Goal: Entertainment & Leisure: Consume media (video, audio)

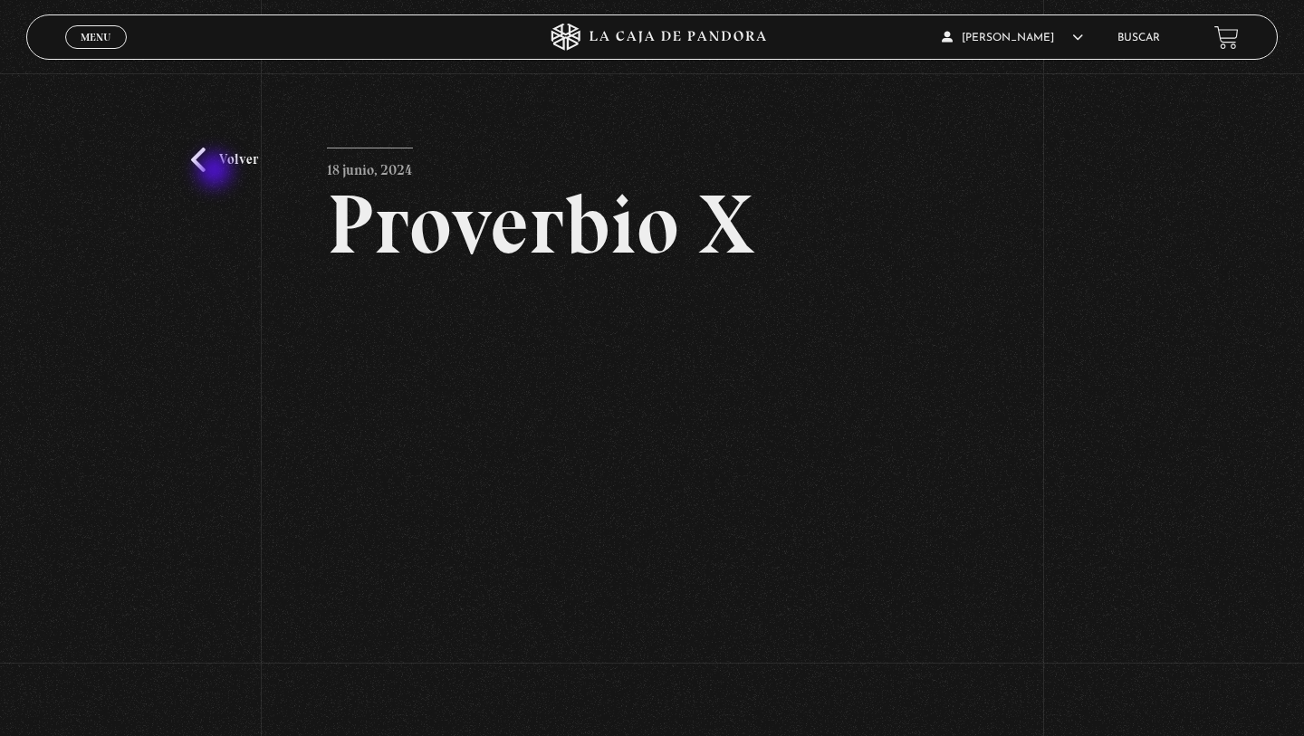
click at [216, 173] on div "Volver 18 junio, 2024 Proverbio X WhatsApp Twitter Messenger Email" at bounding box center [652, 441] width 1304 height 736
click at [195, 162] on link "Volver" at bounding box center [224, 160] width 67 height 24
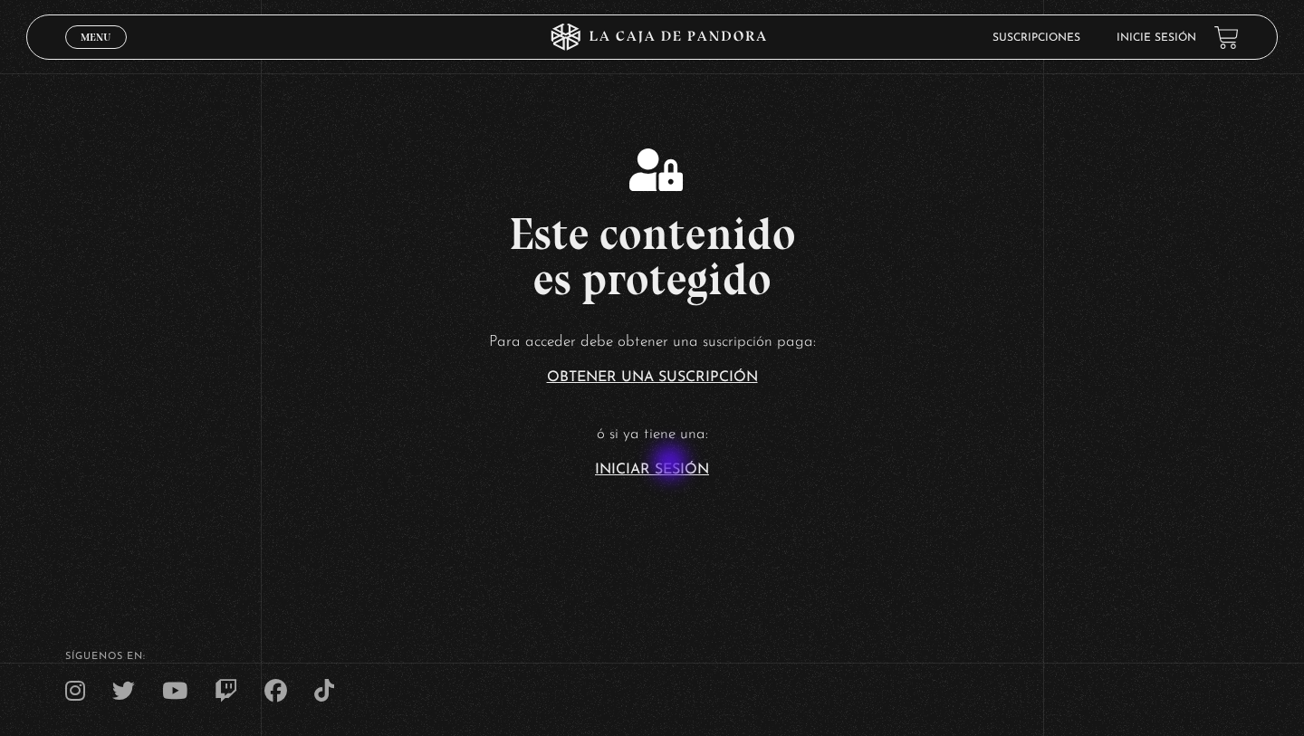
click at [672, 465] on link "Iniciar Sesión" at bounding box center [652, 470] width 114 height 14
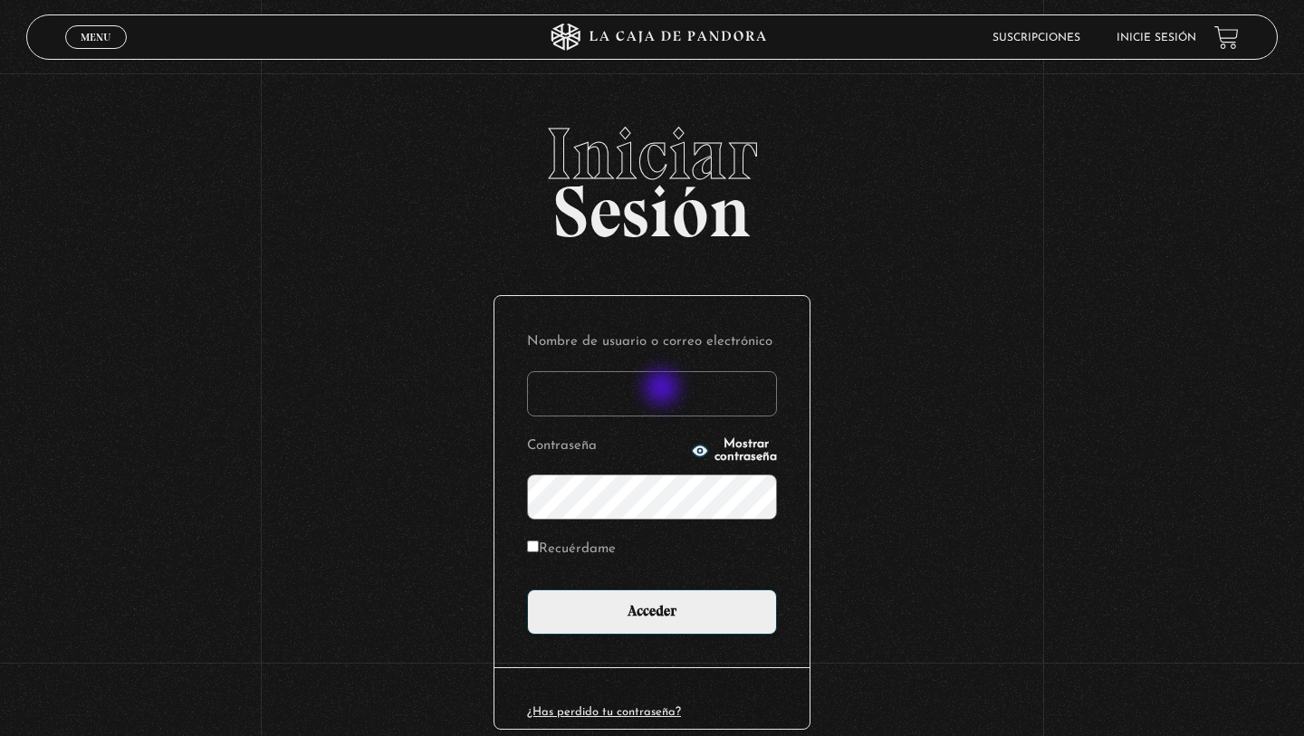
click at [664, 389] on input "Nombre de usuario o correo electrónico" at bounding box center [652, 393] width 250 height 45
type input "blanca HM"
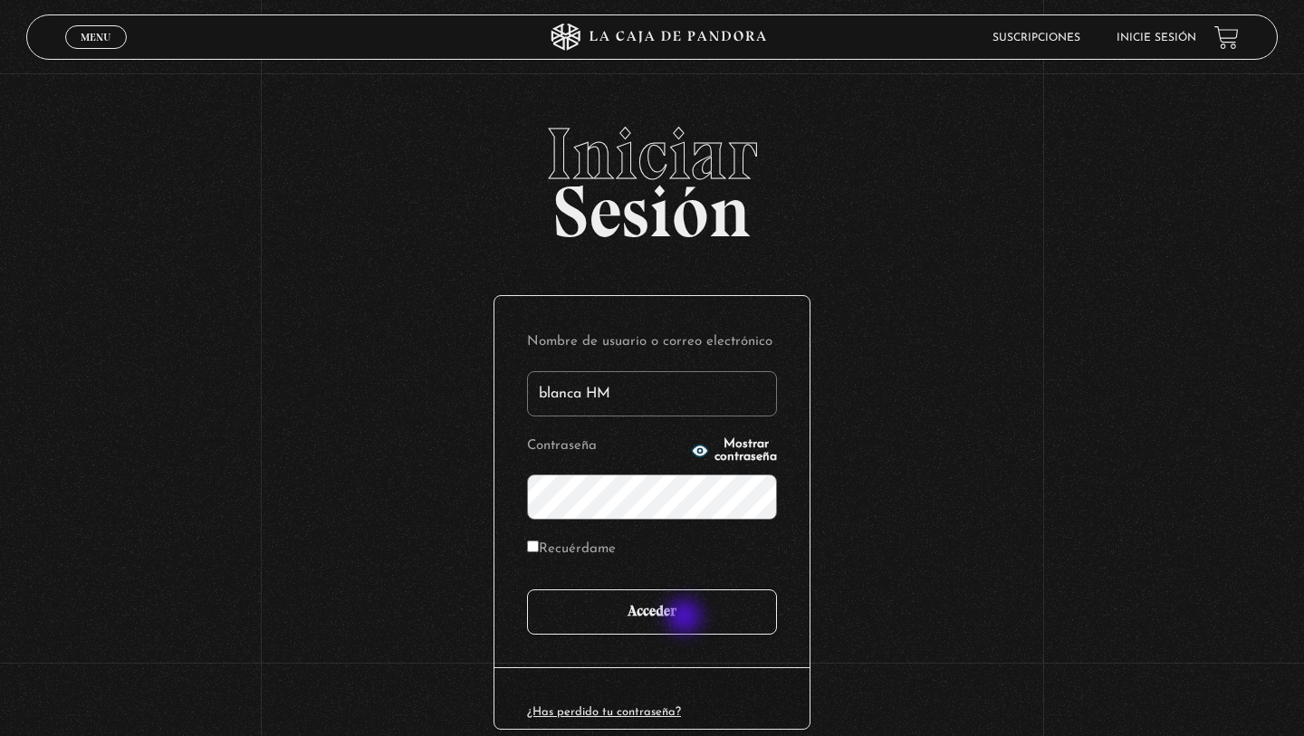
click at [687, 620] on input "Acceder" at bounding box center [652, 612] width 250 height 45
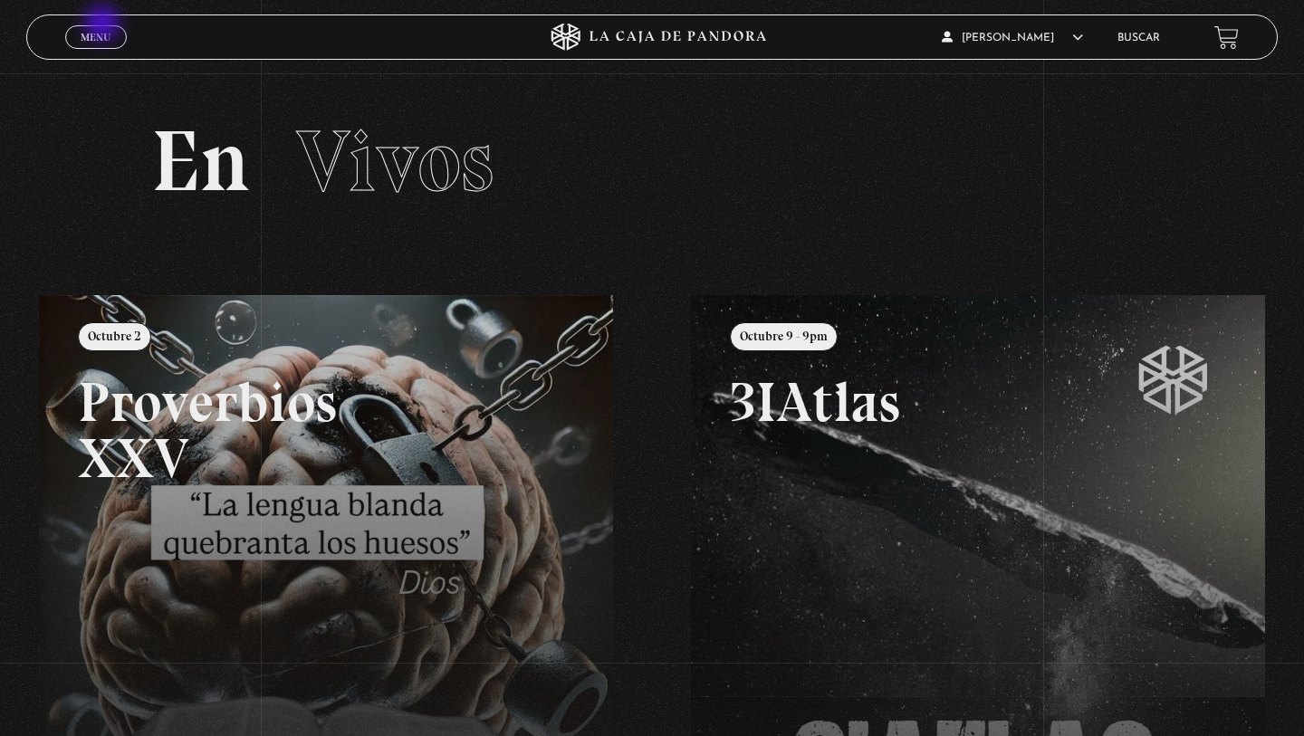
click at [104, 25] on link "Menu Cerrar" at bounding box center [96, 37] width 62 height 24
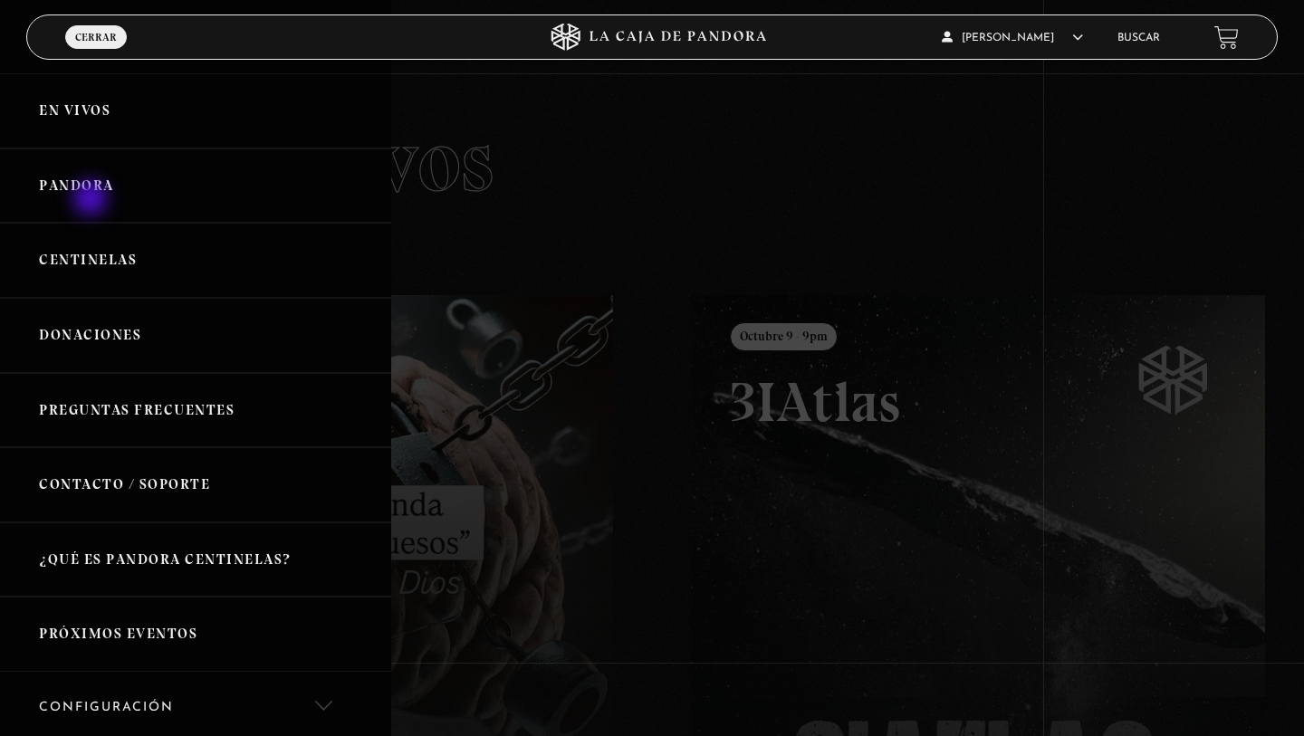
click at [92, 200] on link "Pandora" at bounding box center [195, 186] width 391 height 75
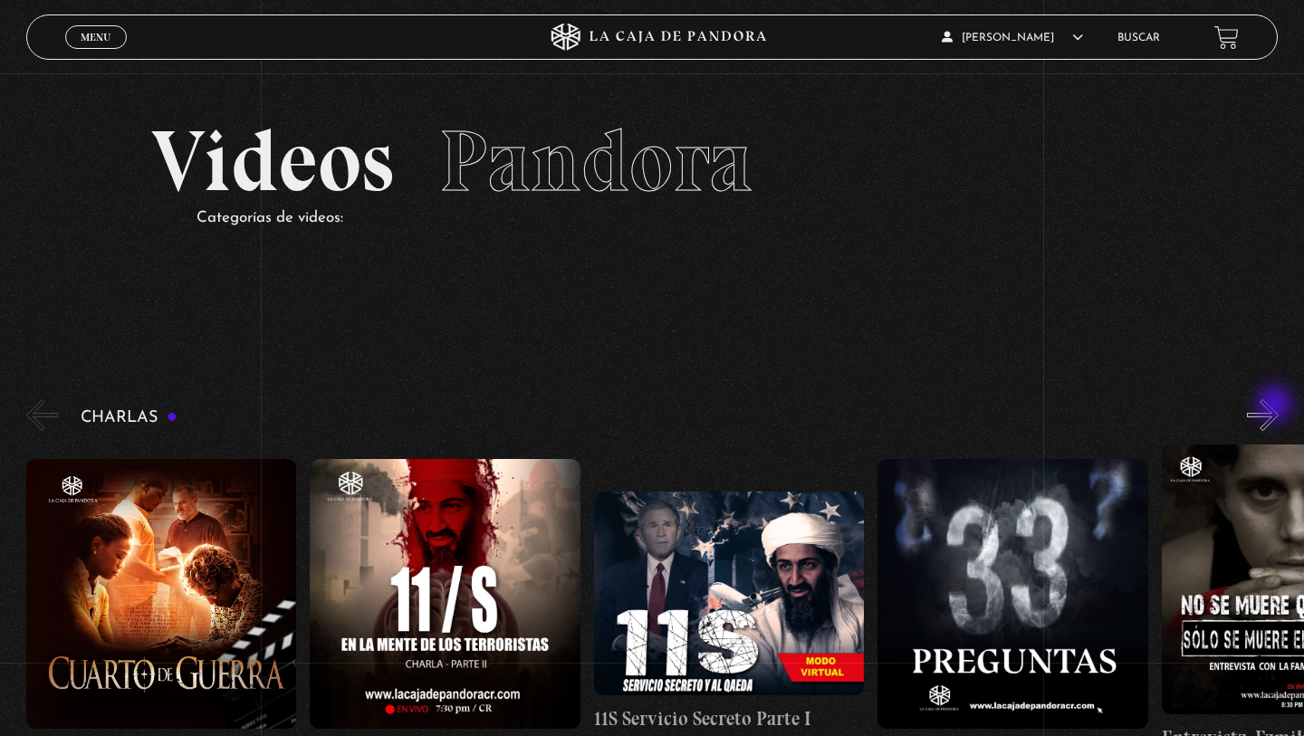
click at [1277, 406] on button "»" at bounding box center [1263, 415] width 32 height 32
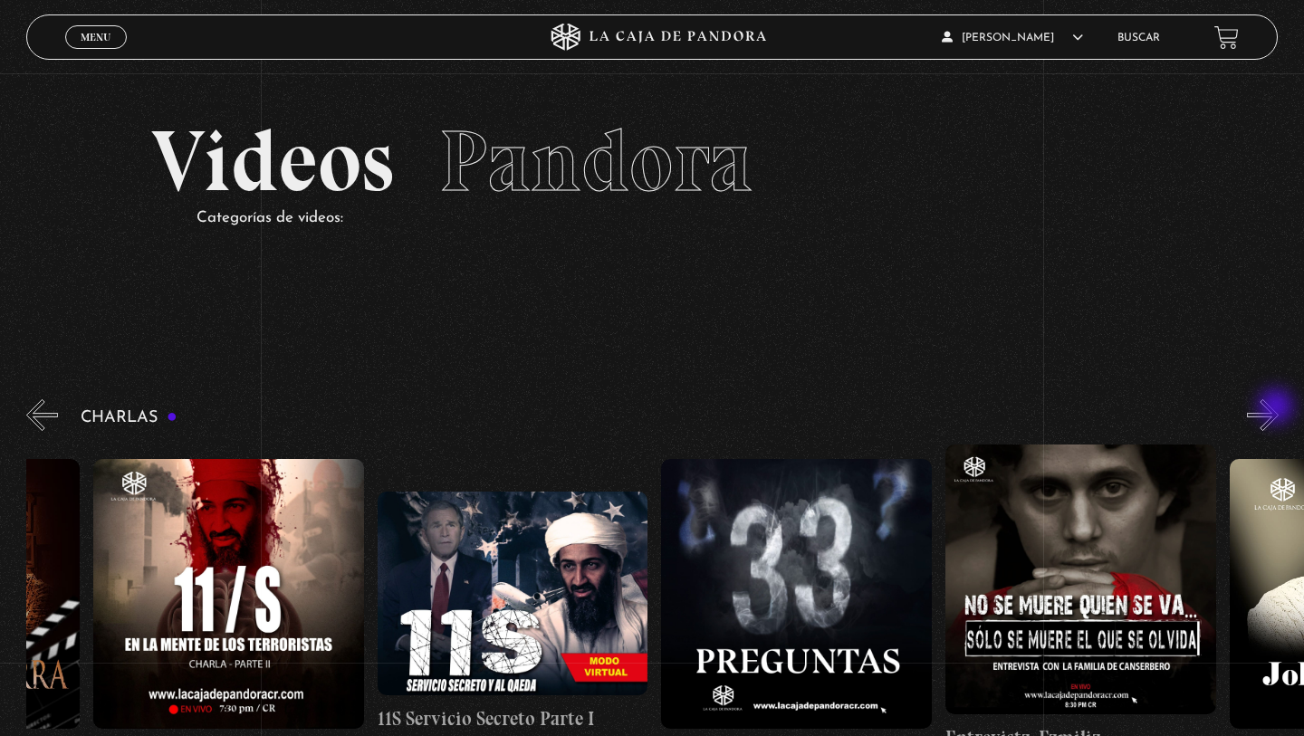
click at [1278, 408] on button "»" at bounding box center [1263, 415] width 32 height 32
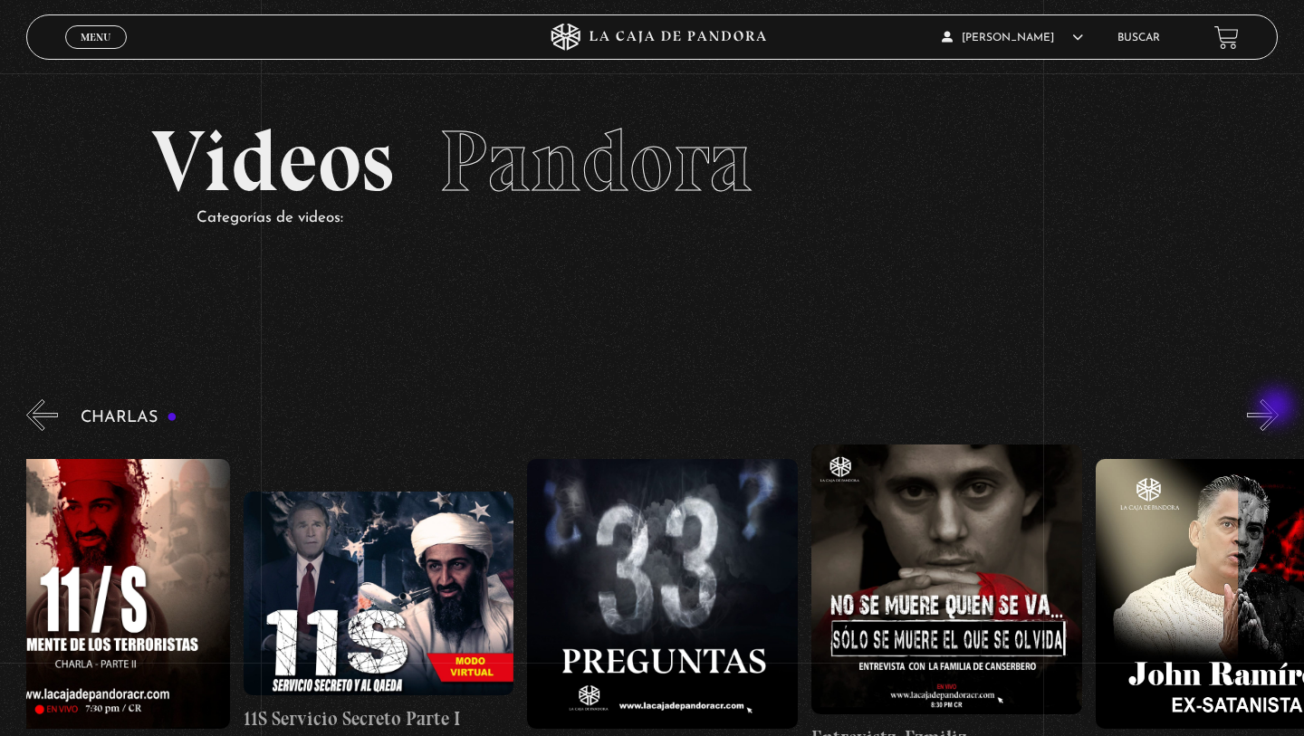
click at [1278, 408] on button "»" at bounding box center [1263, 415] width 32 height 32
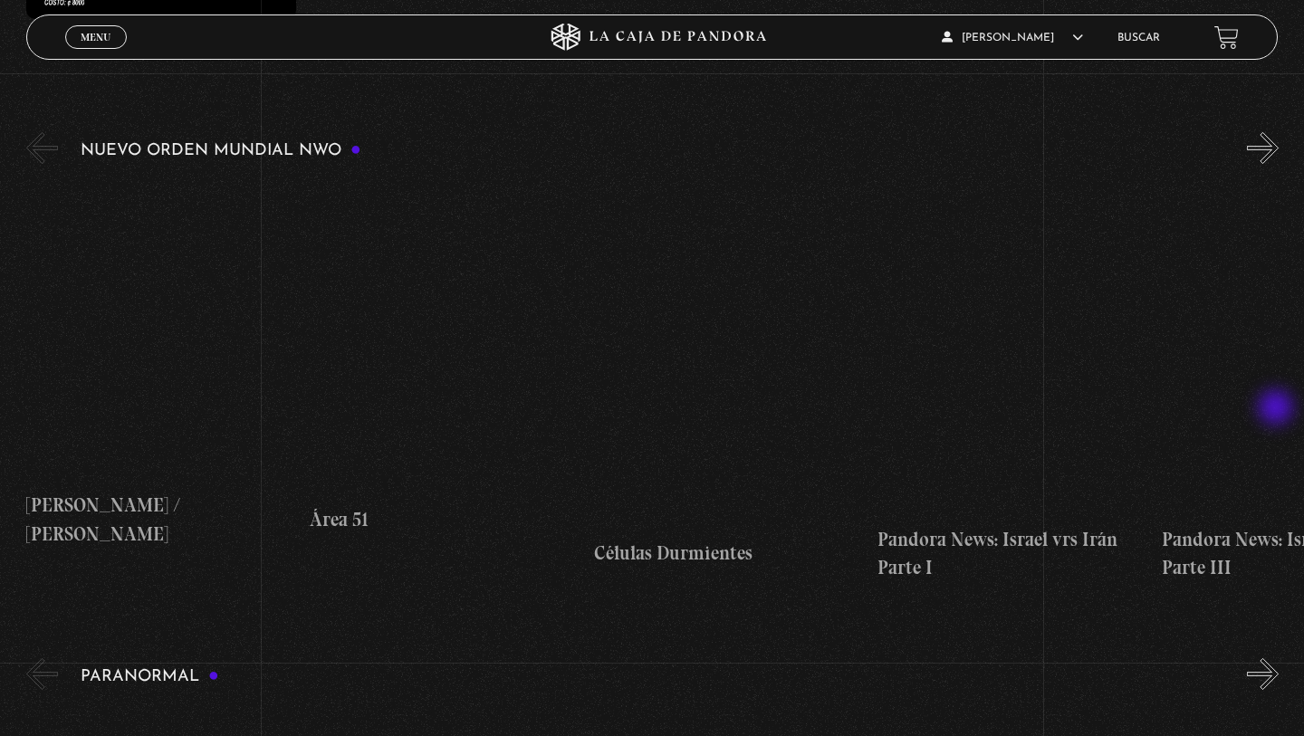
scroll to position [1206, 0]
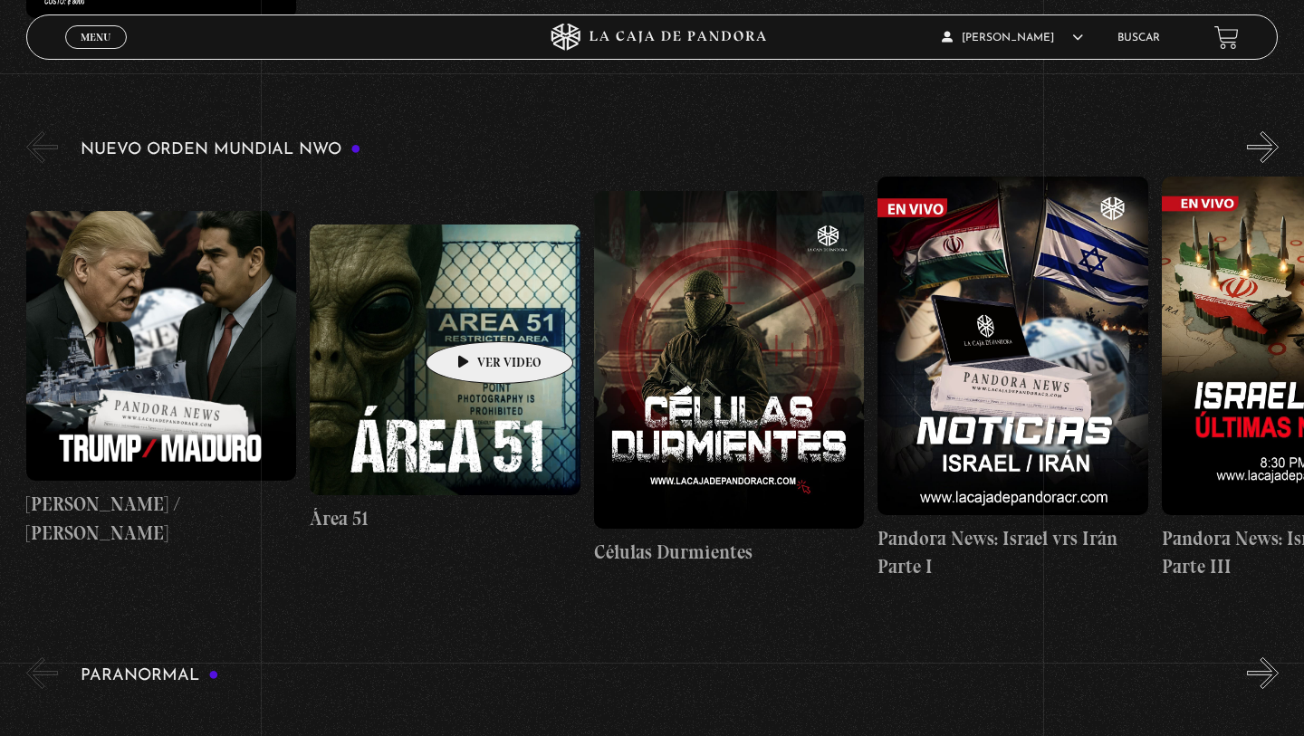
click at [471, 314] on figure at bounding box center [445, 360] width 271 height 271
